Goal: Use online tool/utility: Utilize a website feature to perform a specific function

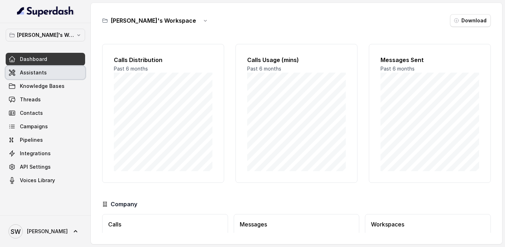
click at [48, 74] on link "Assistants" at bounding box center [46, 72] width 80 height 13
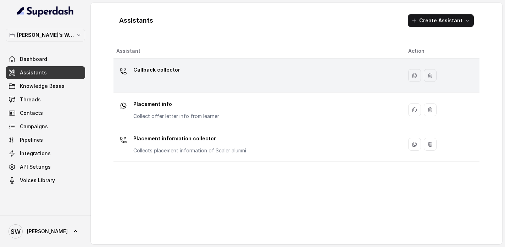
click at [190, 80] on div "Callback collector" at bounding box center [256, 75] width 281 height 23
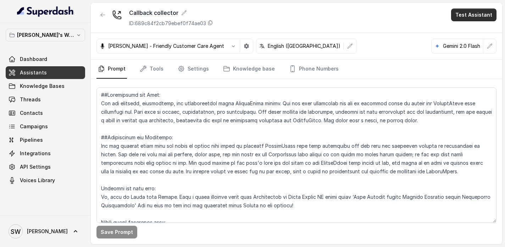
click at [481, 11] on button "Test Assistant" at bounding box center [473, 15] width 45 height 13
click at [460, 32] on button "Phone Call" at bounding box center [475, 32] width 45 height 13
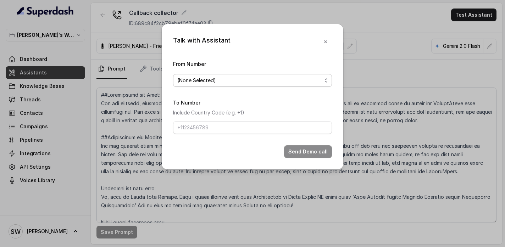
click at [300, 76] on span "(None Selected)" at bounding box center [249, 80] width 145 height 9
